Goal: Contribute content

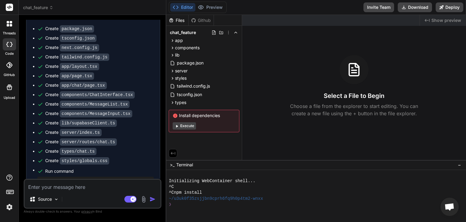
scroll to position [238, 0]
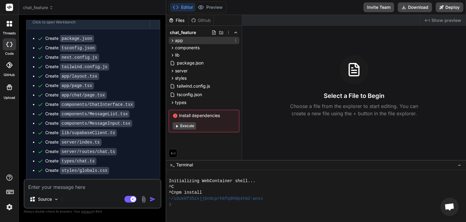
click at [170, 40] on icon at bounding box center [172, 40] width 5 height 5
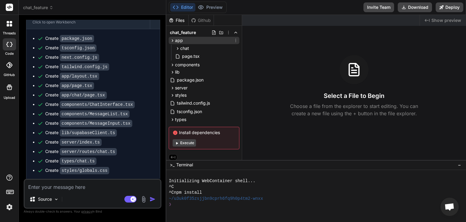
click at [172, 43] on div "app" at bounding box center [204, 40] width 71 height 7
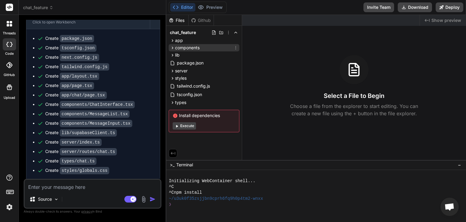
click at [173, 46] on icon at bounding box center [172, 47] width 5 height 5
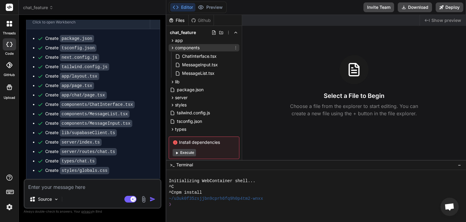
click at [172, 45] on icon at bounding box center [172, 47] width 5 height 5
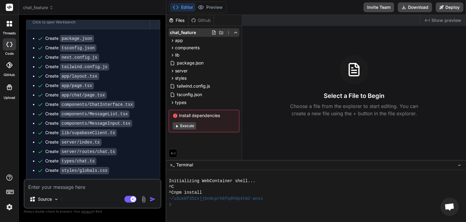
click at [172, 36] on div "chat_feature" at bounding box center [204, 32] width 71 height 9
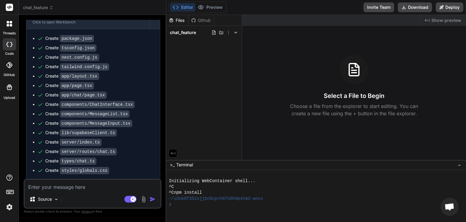
click at [234, 33] on icon at bounding box center [235, 32] width 5 height 5
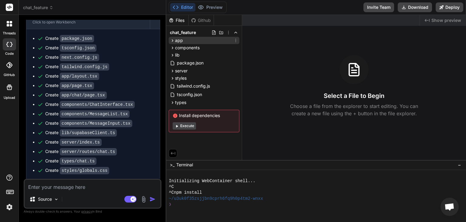
click at [172, 41] on icon at bounding box center [173, 40] width 2 height 2
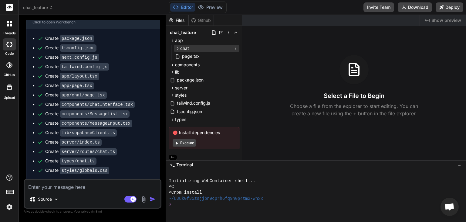
click at [177, 48] on icon at bounding box center [177, 48] width 5 height 5
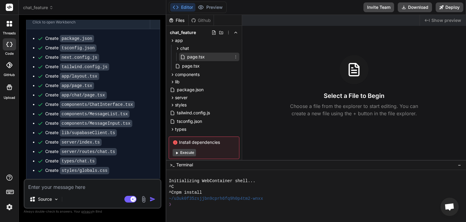
click at [187, 57] on span "page.tsx" at bounding box center [196, 56] width 19 height 7
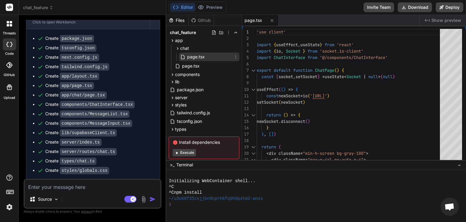
type textarea "x"
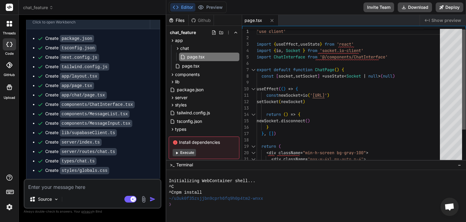
click at [465, 49] on div at bounding box center [464, 96] width 4 height 134
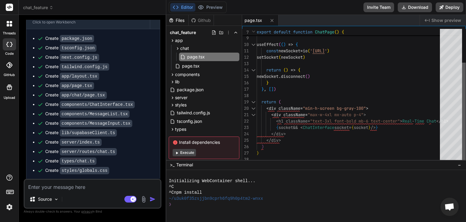
click at [465, 93] on div at bounding box center [464, 113] width 4 height 100
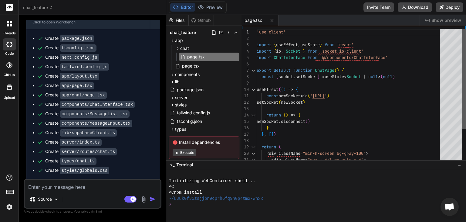
click at [466, 46] on div at bounding box center [464, 79] width 4 height 100
click at [172, 96] on icon at bounding box center [173, 97] width 2 height 2
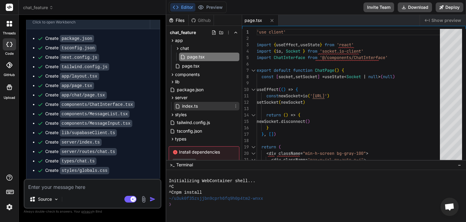
click at [190, 105] on span "index.ts" at bounding box center [190, 105] width 17 height 7
type textarea "socket.on('disconnect', () => { console.log('User disconnected') }) }) const PO…"
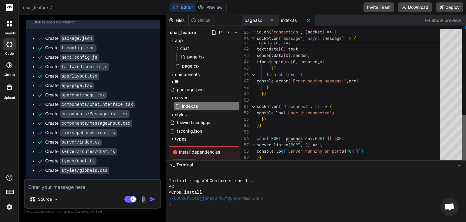
click at [466, 144] on div at bounding box center [464, 137] width 4 height 46
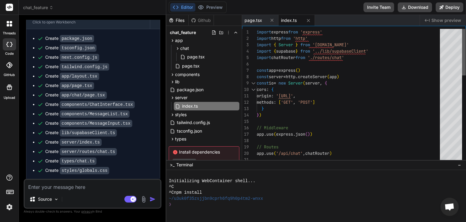
click at [462, 48] on div at bounding box center [464, 52] width 4 height 46
click at [173, 98] on icon at bounding box center [172, 97] width 5 height 5
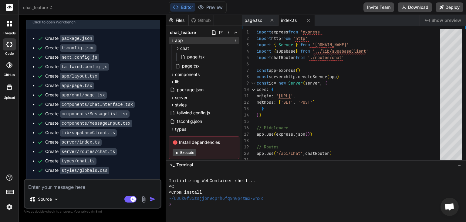
click at [172, 42] on icon at bounding box center [172, 40] width 5 height 5
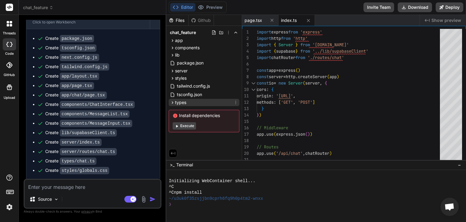
click at [172, 104] on icon at bounding box center [172, 102] width 5 height 5
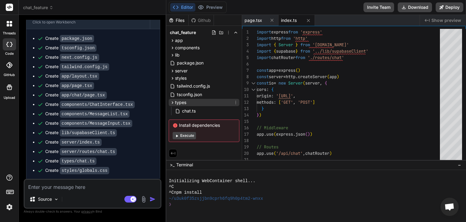
click at [172, 104] on icon at bounding box center [172, 102] width 5 height 5
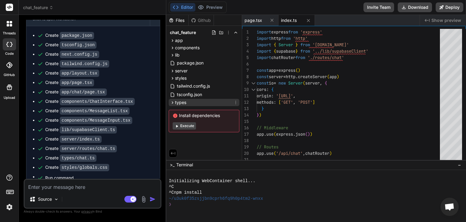
scroll to position [240, 0]
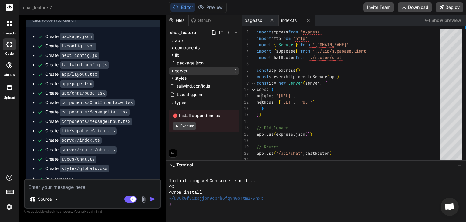
click at [172, 72] on icon at bounding box center [172, 70] width 5 height 5
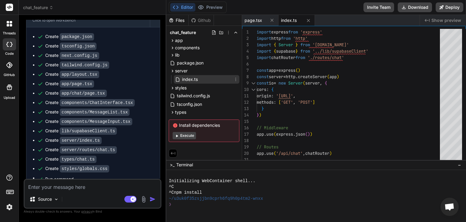
click at [194, 81] on span "index.ts" at bounding box center [190, 79] width 17 height 7
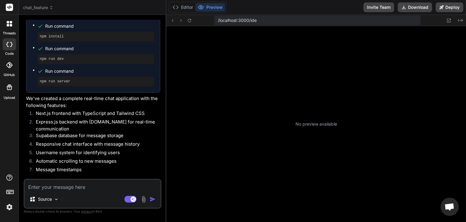
scroll to position [432, 0]
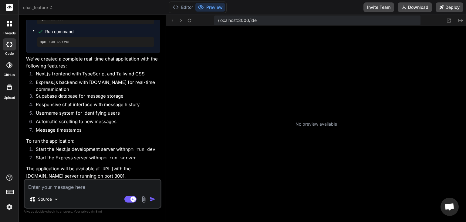
type textarea "x"
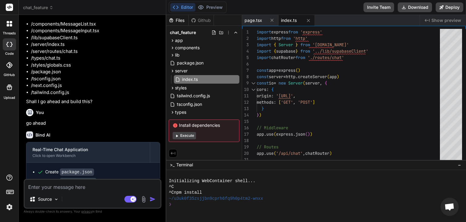
scroll to position [104, 0]
click at [67, 189] on textarea at bounding box center [93, 184] width 136 height 11
type textarea "K"
type textarea "x"
type textarea "Ki"
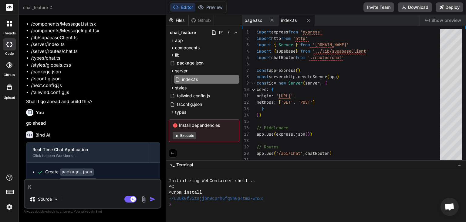
type textarea "x"
type textarea "K"
type textarea "x"
type textarea "P"
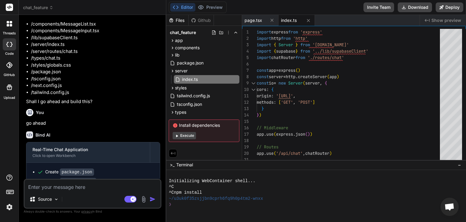
type textarea "x"
type textarea "Pl"
type textarea "x"
type textarea "Ple"
type textarea "x"
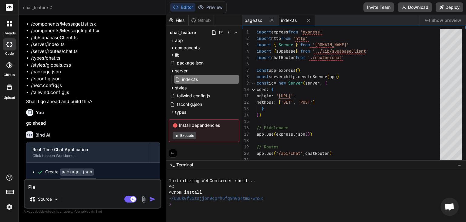
type textarea "Plea"
type textarea "x"
type textarea "Pleas"
type textarea "x"
type textarea "Please"
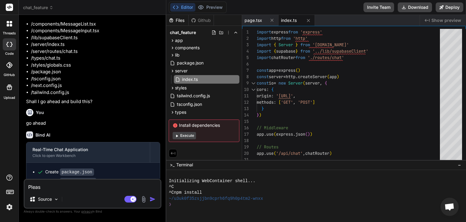
type textarea "x"
type textarea "Please"
type textarea "x"
type textarea "Please k"
type textarea "x"
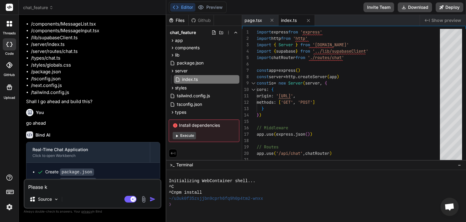
type textarea "Please ki"
type textarea "x"
type textarea "Please kin"
type textarea "x"
type textarea "Please kind"
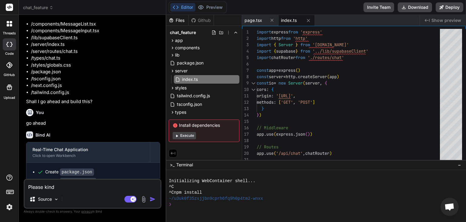
type textarea "x"
type textarea "Please kindl"
type textarea "x"
type textarea "Please kindly"
type textarea "x"
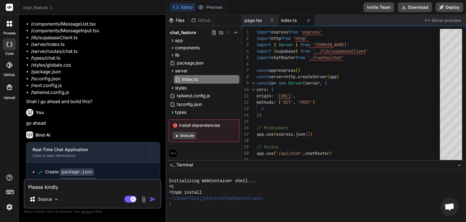
type textarea "Please kindly"
type textarea "x"
type textarea "Please kindly c"
type textarea "x"
type textarea "Please kindly ch"
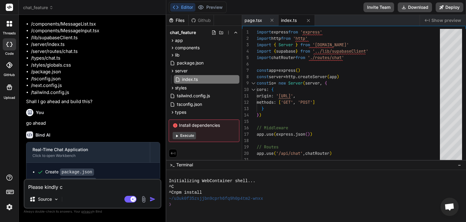
type textarea "x"
type textarea "Please kindly che"
type textarea "x"
type textarea "Please kindly chec"
type textarea "x"
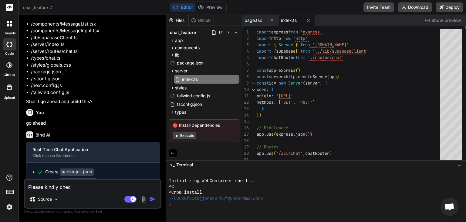
type textarea "Please kindly check"
type textarea "x"
type textarea "Please kindly check"
type textarea "x"
type textarea "Please kindly check v"
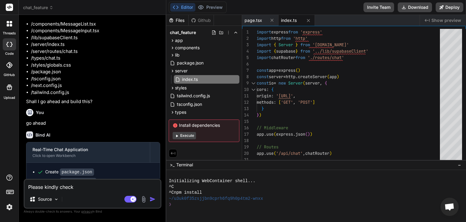
type textarea "x"
type textarea "Please kindly check ve"
type textarea "x"
type textarea "Please kindly check ver"
type textarea "x"
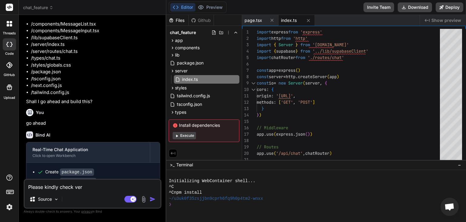
type textarea "Please kindly check very"
type textarea "x"
type textarea "Please kindly check very"
type textarea "x"
type textarea "Please kindly check very w"
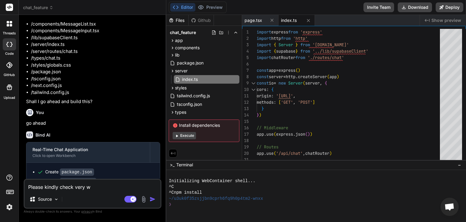
type textarea "x"
type textarea "Please kindly check very we"
type textarea "x"
type textarea "Please kindly check very wee"
type textarea "x"
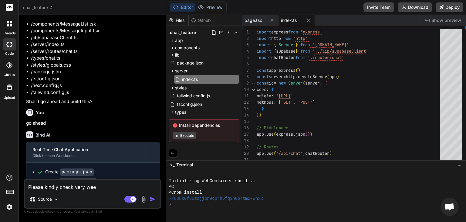
type textarea "Please kindly check very weel"
type textarea "x"
type textarea "Please kindly check very wee"
type textarea "x"
type textarea "Please kindly check very we"
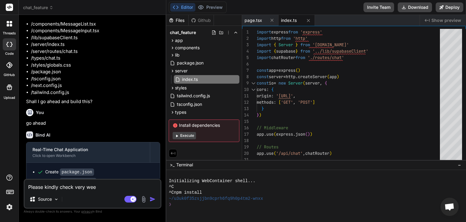
type textarea "x"
type textarea "Please kindly check very wel"
type textarea "x"
type textarea "Please kindly check very well"
type textarea "x"
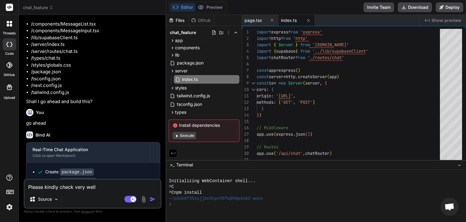
type textarea "Please kindly check very well,"
type textarea "x"
type textarea "Please kindly check very well,"
type textarea "x"
type textarea "Please kindly check very well, y"
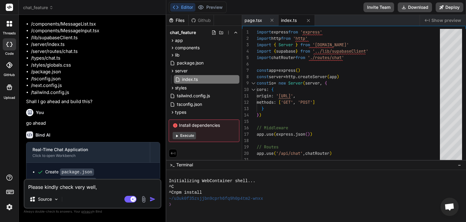
type textarea "x"
type textarea "Please kindly check very well, yo"
type textarea "x"
type textarea "Please kindly check very well, you"
type textarea "x"
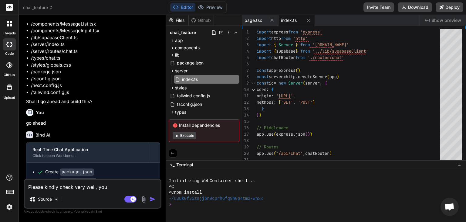
type textarea "Please kindly check very well, you"
type textarea "x"
type textarea "Please kindly check very well, you d"
type textarea "x"
type textarea "Please kindly check very well, you di"
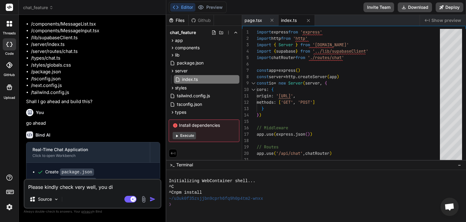
type textarea "x"
type textarea "Please kindly check very well, you did"
type textarea "x"
type textarea "Please kindly check very well, you didn"
type textarea "x"
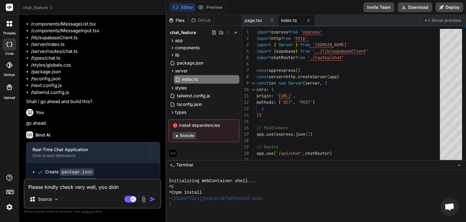
type textarea "Please kindly check very well, you didn'"
type textarea "x"
type textarea "Please kindly check very well, you didn't"
type textarea "x"
type textarea "Please kindly check very well, you didn't"
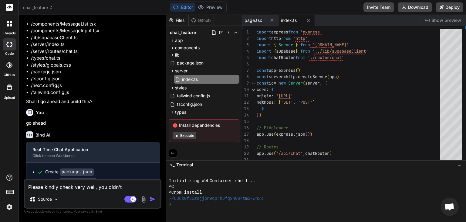
type textarea "x"
type textarea "Please kindly check very well, you didn't c"
type textarea "x"
type textarea "Please kindly check very well, you didn't cr"
type textarea "x"
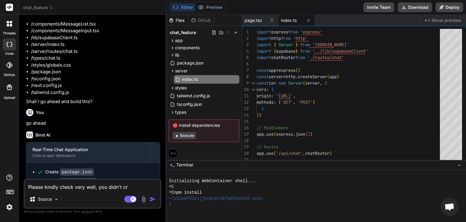
type textarea "Please kindly check very well, you didn't cre"
type textarea "x"
type textarea "Please kindly check very well, you didn't crea"
type textarea "x"
type textarea "Please kindly check very well, you didn't creat"
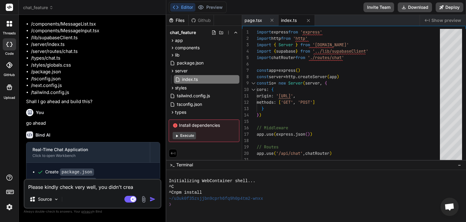
type textarea "x"
type textarea "Please kindly check very well, you didn't create"
type textarea "x"
type textarea "Please kindly check very well, you didn't create"
type textarea "x"
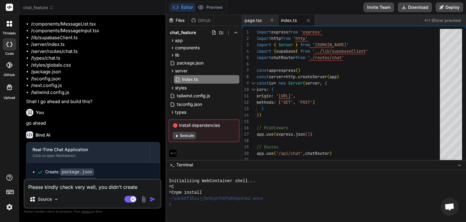
type textarea "Please kindly check very well, you didn't create a"
type textarea "x"
type textarea "Please kindly check very well, you didn't create al"
type textarea "x"
type textarea "Please kindly check very well, you didn't create all"
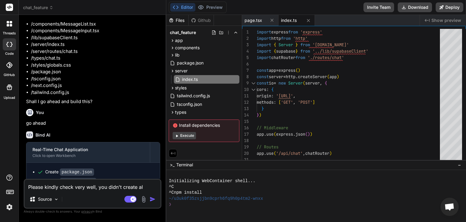
type textarea "x"
type textarea "Please kindly check very well, you didn't create all"
type textarea "x"
type textarea "Please kindly check very well, you didn't create all t"
type textarea "x"
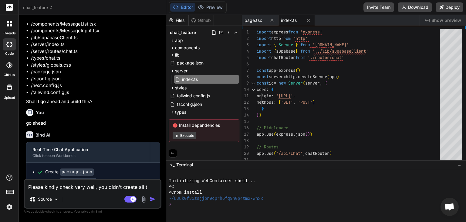
type textarea "Please kindly check very well, you didn't create all th"
type textarea "x"
type textarea "Please kindly check very well, you didn't create all the"
type textarea "x"
type textarea "Please kindly check very well, you didn't create all the"
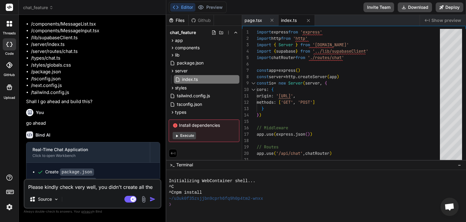
type textarea "x"
type textarea "Please kindly check very well, you didn't create all the f"
type textarea "x"
type textarea "Please kindly check very well, you didn't create all the fi"
type textarea "x"
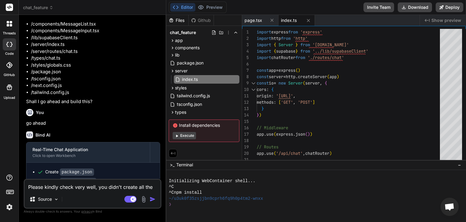
type textarea "Please kindly check very well, you didn't create all the fil"
type textarea "x"
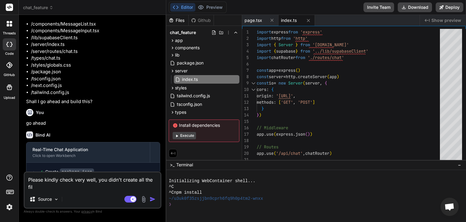
type textarea "Please kindly check very well, you didn't create all the file"
type textarea "x"
type textarea "Please kindly check very well, you didn't create all the files"
type textarea "x"
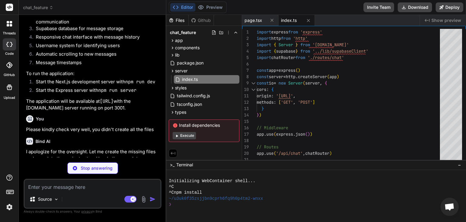
scroll to position [491, 0]
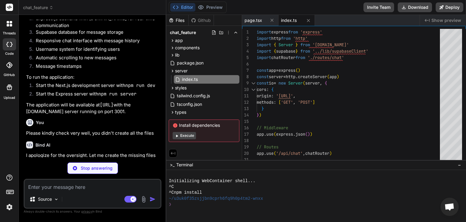
type textarea "x"
type textarea ") }"
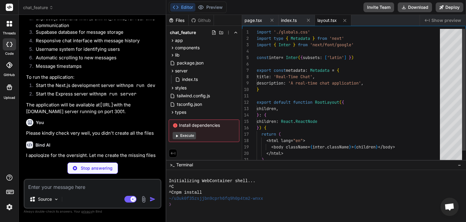
type textarea "x"
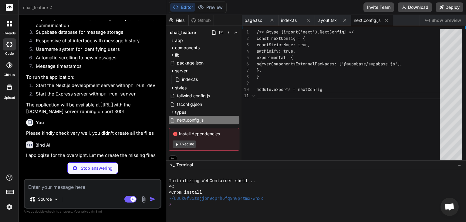
type textarea "x"
type textarea "NEXT_PUBLIC_SUPABASE_URL=your-supabase-url NEXT_PUBLIC_SUPABASE_ANON_KEY=your-s…"
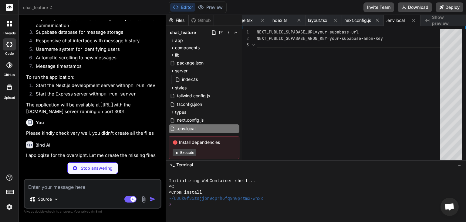
type textarea "x"
type textarea "}) export default router"
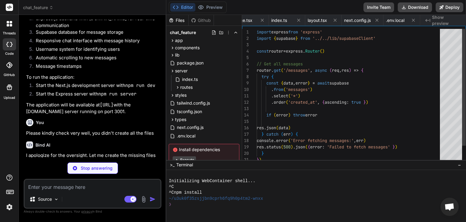
scroll to position [0, 46]
type textarea "x"
type textarea "} catch (err) { console.error('Authentication error:', err) res.status(500).jso…"
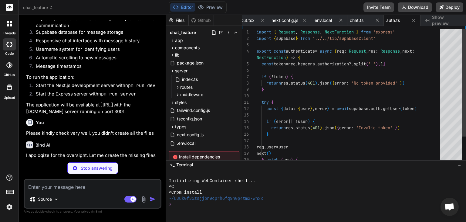
type textarea "x"
type textarea "next() } ]"
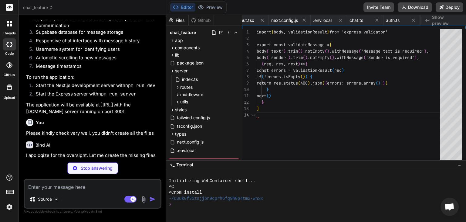
scroll to position [0, 122]
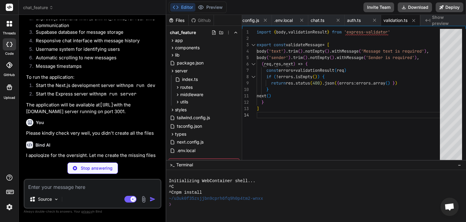
type textarea "x"
type textarea "}"
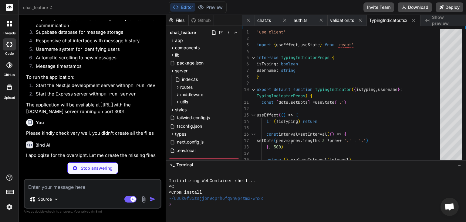
type textarea "x"
type textarea "} return ( <div className="ml-1"> {getIcon()} </div> ) }"
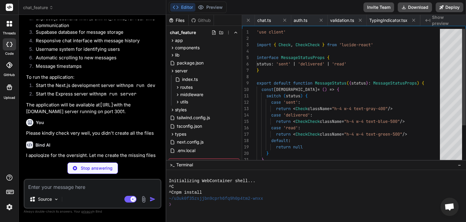
scroll to position [0, 228]
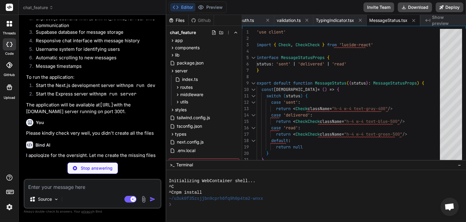
type textarea "x"
type textarea "</div> </div> ) }"
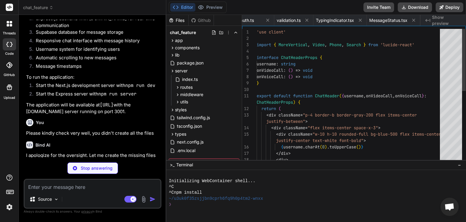
scroll to position [0, 274]
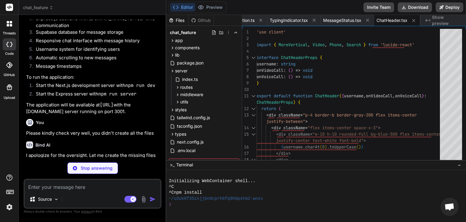
type textarea "x"
type textarea "</button> ))} </div> </div> )} </div> ) }"
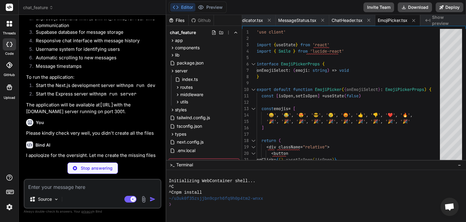
type textarea "x"
type textarea "rounded-full cursor-pointer"> <Paperclip className="h-5 w-5" /> </label> </div>…"
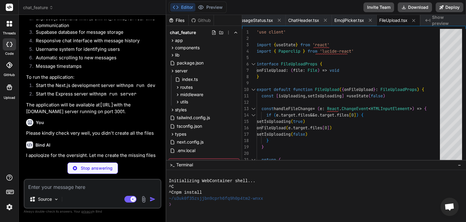
type textarea "x"
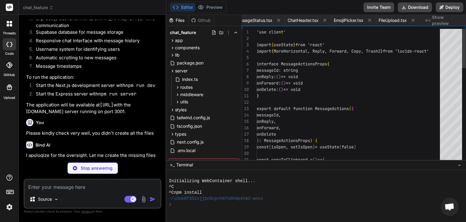
scroll to position [0, 419]
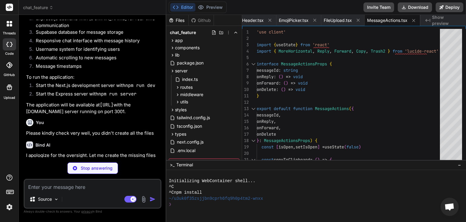
type textarea "x"
type textarea "</div> ) }"
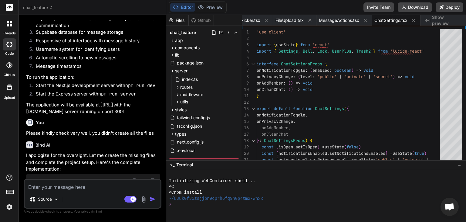
type textarea "x"
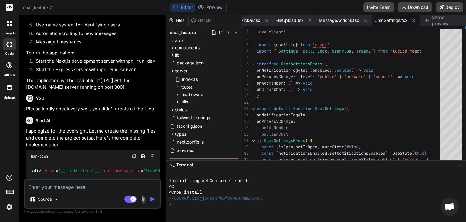
scroll to position [0, 0]
click at [179, 86] on icon at bounding box center [177, 87] width 5 height 5
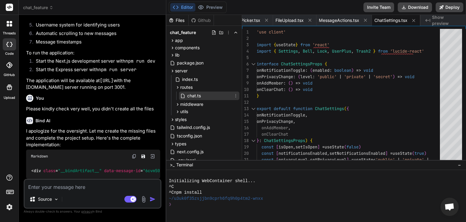
click at [189, 96] on span "chat.ts" at bounding box center [194, 95] width 15 height 7
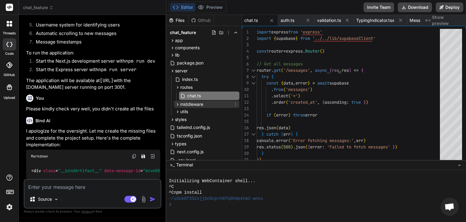
click at [179, 105] on icon at bounding box center [177, 104] width 5 height 5
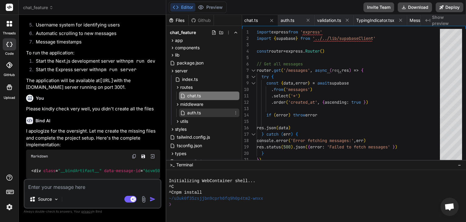
click at [196, 112] on span "auth.ts" at bounding box center [194, 112] width 15 height 7
type textarea "} catch (err) { console.error('Authentication error:', err) res.status(500).jso…"
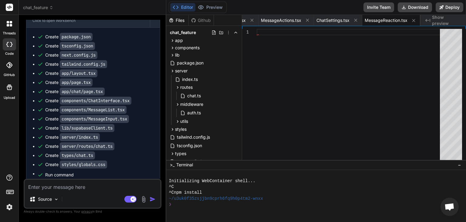
scroll to position [237, 0]
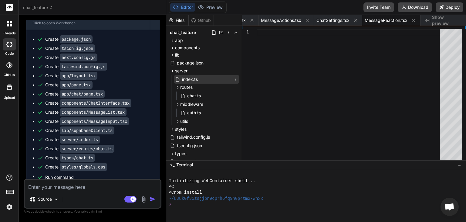
click at [182, 77] on span "index.ts" at bounding box center [190, 79] width 17 height 7
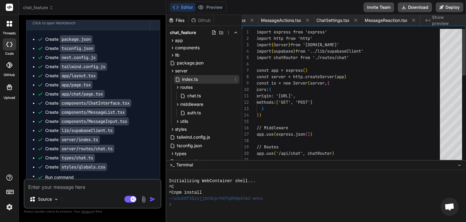
scroll to position [0, 36]
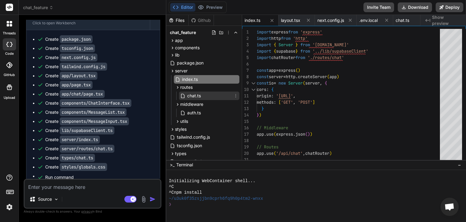
click at [194, 97] on span "chat.ts" at bounding box center [194, 95] width 15 height 7
type textarea "}) export default router"
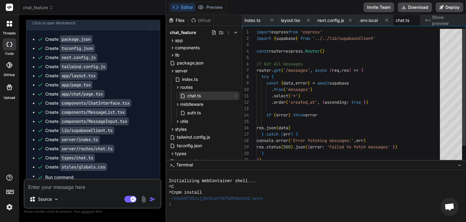
scroll to position [0, 46]
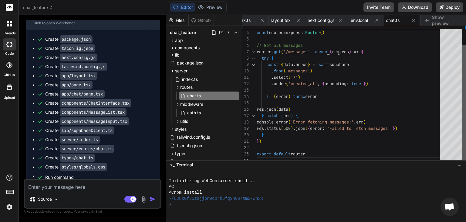
click at [464, 70] on div at bounding box center [464, 103] width 4 height 117
